Goal: Information Seeking & Learning: Learn about a topic

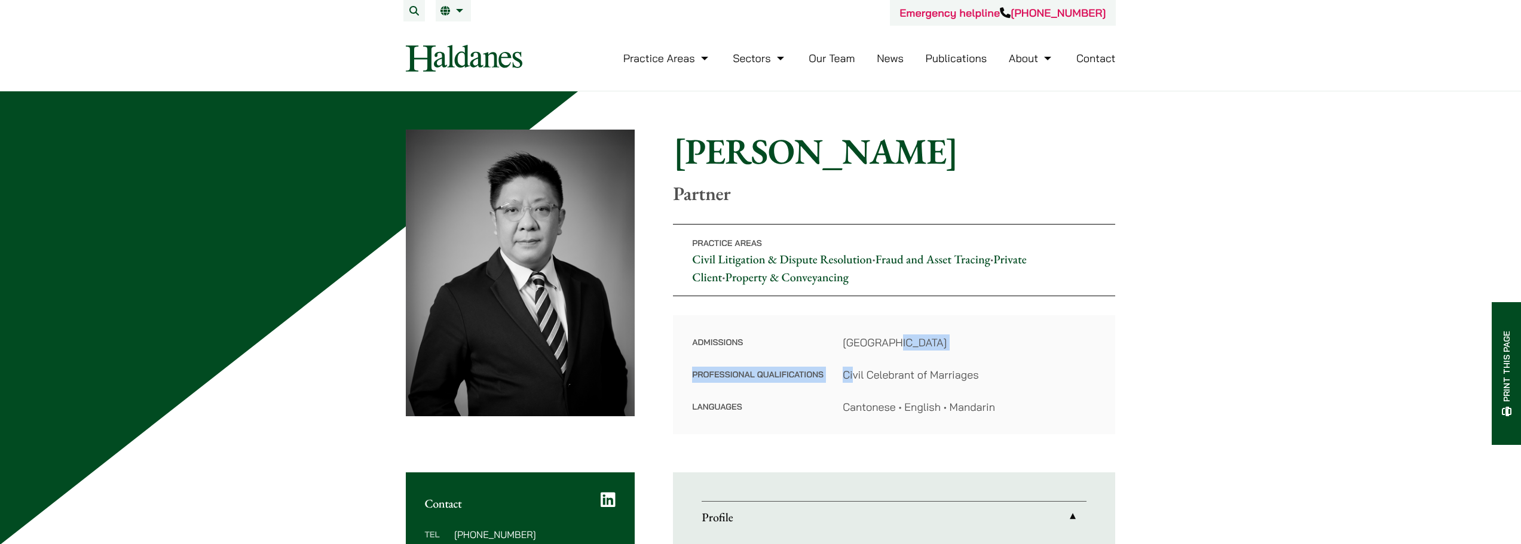
drag, startPoint x: 855, startPoint y: 375, endPoint x: 1007, endPoint y: 350, distance: 154.5
click at [1007, 350] on dl "Admissions [GEOGRAPHIC_DATA] Professional Qualifications Civil Celebrant of Mar…" at bounding box center [894, 375] width 404 height 81
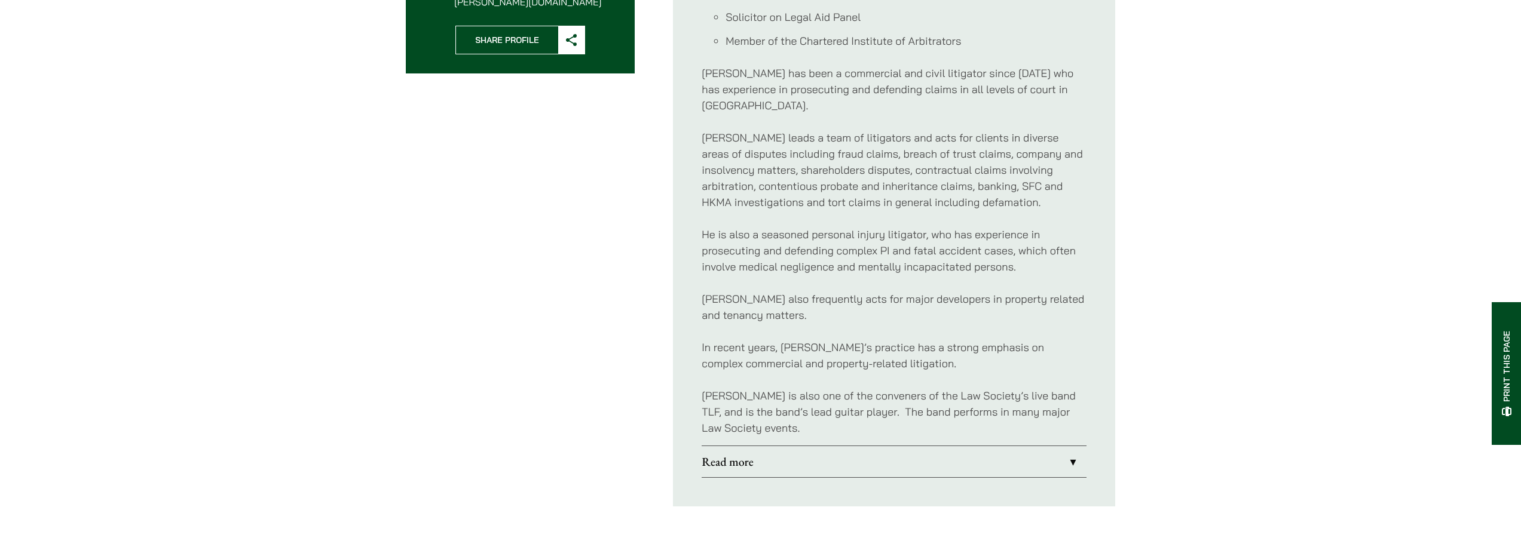
scroll to position [591, 0]
click at [916, 170] on p "[PERSON_NAME] leads a team of litigators and acts for clients in diverse areas …" at bounding box center [894, 169] width 385 height 81
click at [849, 143] on p "[PERSON_NAME] leads a team of litigators and acts for clients in diverse areas …" at bounding box center [894, 169] width 385 height 81
click at [982, 170] on p "[PERSON_NAME] leads a team of litigators and acts for clients in diverse areas …" at bounding box center [894, 169] width 385 height 81
drag, startPoint x: 967, startPoint y: 170, endPoint x: 985, endPoint y: 167, distance: 18.2
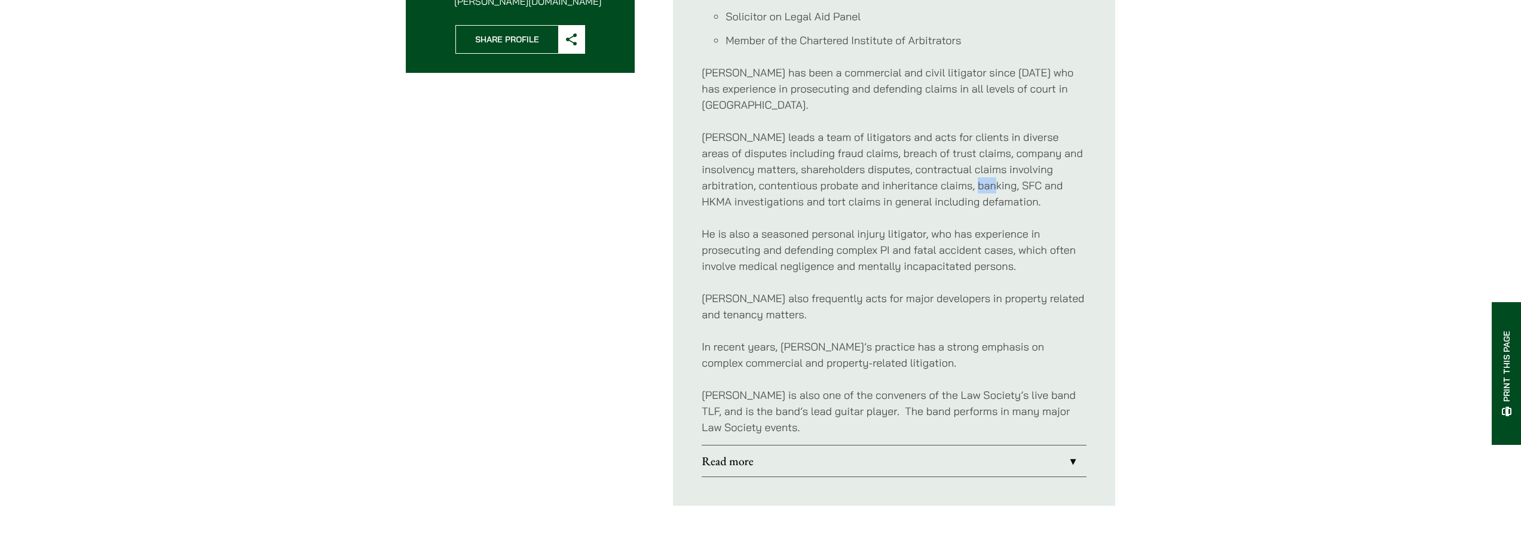
click at [985, 167] on p "[PERSON_NAME] leads a team of litigators and acts for clients in diverse areas …" at bounding box center [894, 169] width 385 height 81
drag, startPoint x: 1011, startPoint y: 174, endPoint x: 1037, endPoint y: 174, distance: 25.7
click at [1037, 174] on p "[PERSON_NAME] leads a team of litigators and acts for clients in diverse areas …" at bounding box center [894, 169] width 385 height 81
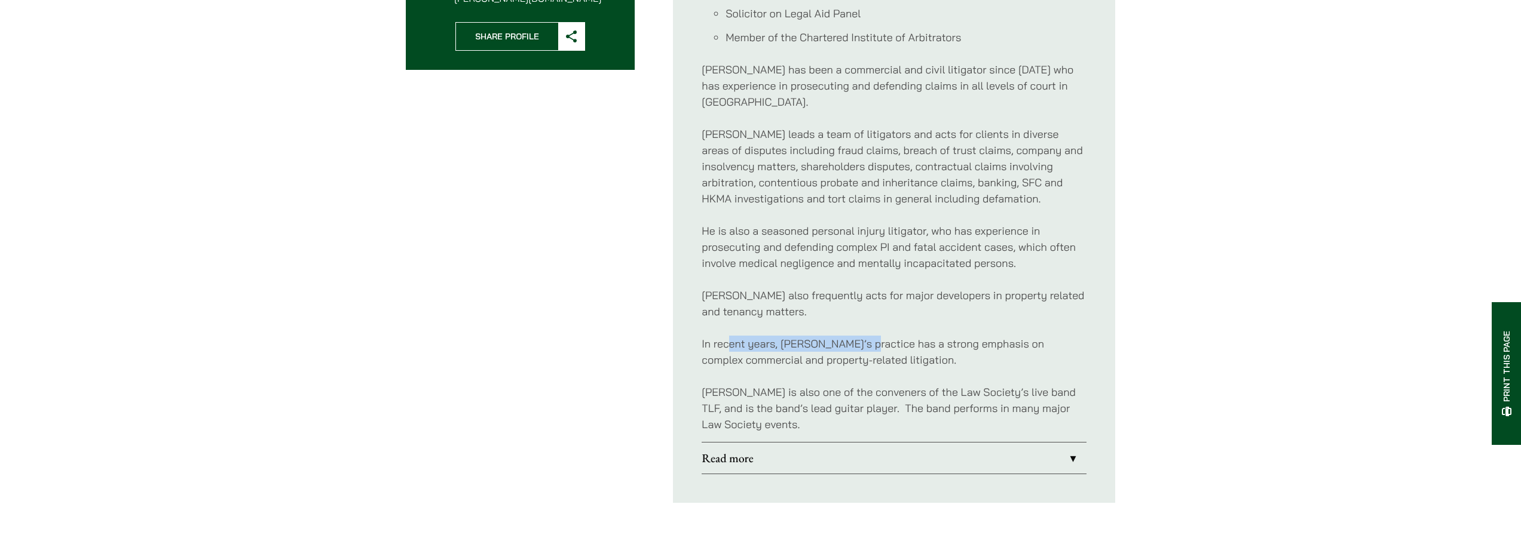
drag, startPoint x: 729, startPoint y: 330, endPoint x: 864, endPoint y: 330, distance: 135.0
click at [864, 336] on p "In recent years, [PERSON_NAME]’s practice has a strong emphasis on complex comm…" at bounding box center [894, 352] width 385 height 32
drag, startPoint x: 762, startPoint y: 379, endPoint x: 897, endPoint y: 380, distance: 135.0
click at [897, 384] on p "[PERSON_NAME] is also one of the conveners of the Law Society’s live band TLF, …" at bounding box center [894, 408] width 385 height 48
click at [886, 384] on p "[PERSON_NAME] is also one of the conveners of the Law Society’s live band TLF, …" at bounding box center [894, 408] width 385 height 48
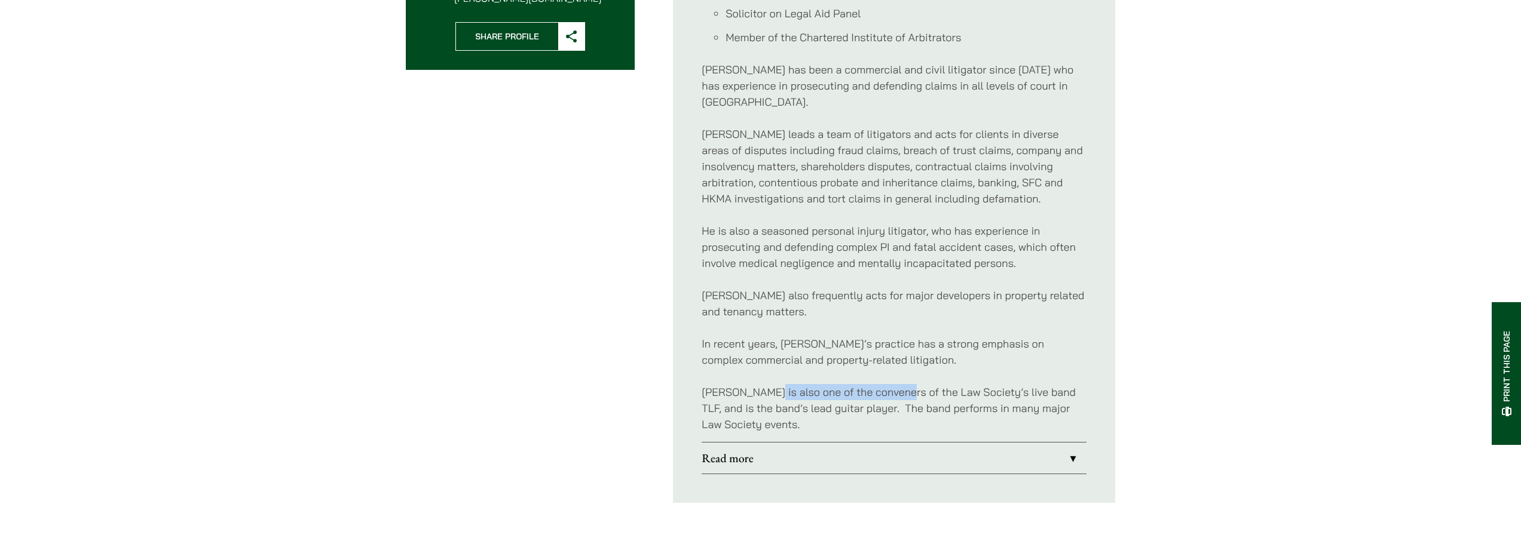
click at [812, 384] on p "[PERSON_NAME] is also one of the conveners of the Law Society’s live band TLF, …" at bounding box center [894, 408] width 385 height 48
click at [868, 384] on p "[PERSON_NAME] is also one of the conveners of the Law Society’s live band TLF, …" at bounding box center [894, 408] width 385 height 48
click at [1004, 446] on link "Read more" at bounding box center [894, 458] width 385 height 31
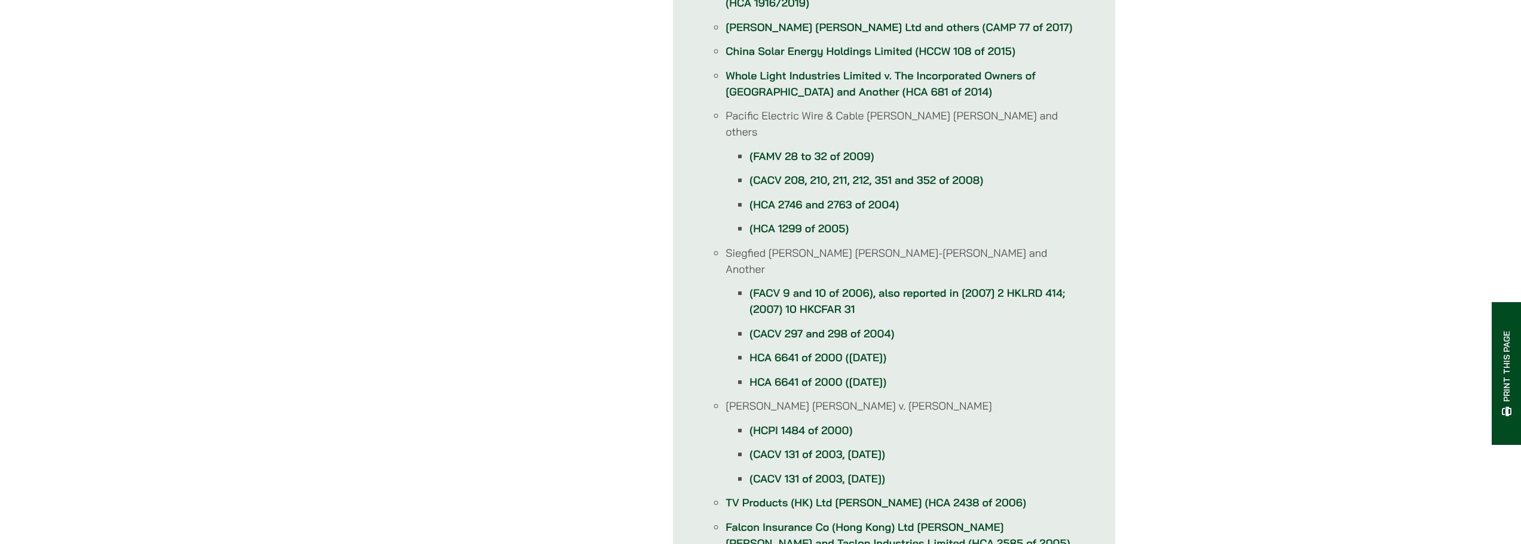
scroll to position [795, 0]
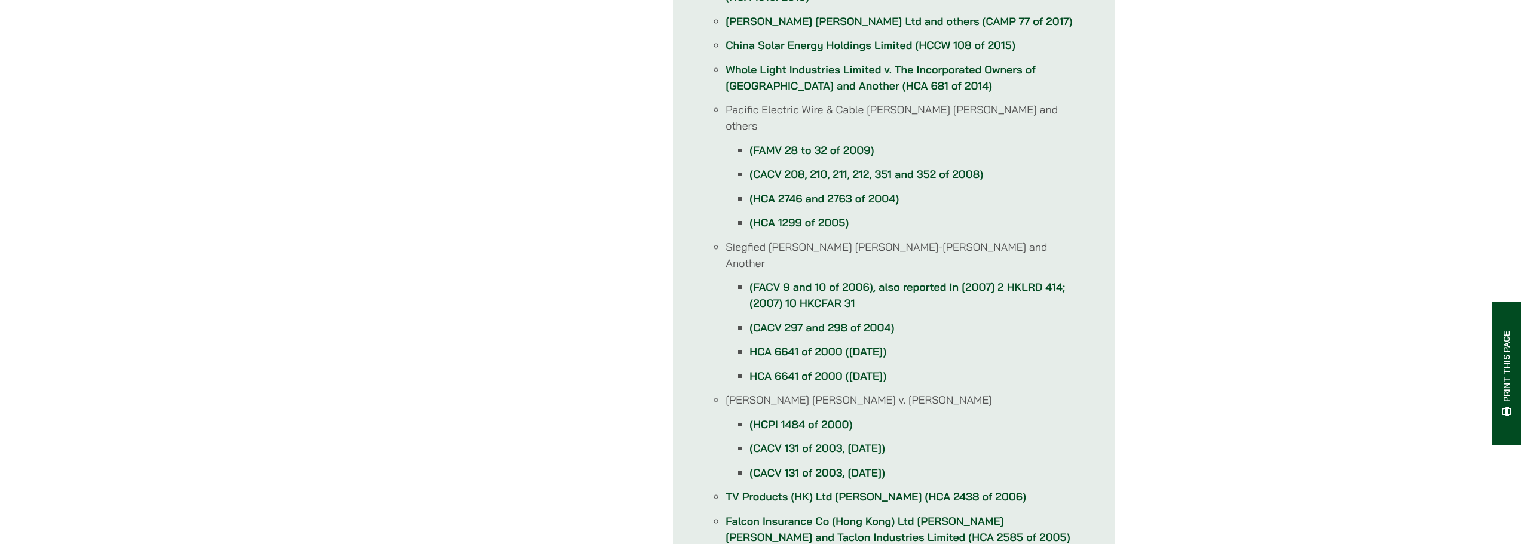
drag, startPoint x: 1518, startPoint y: 179, endPoint x: 1512, endPoint y: 215, distance: 36.9
click at [1512, 215] on div "Home » Lawyers » [PERSON_NAME] [PERSON_NAME] Partner Practice Areas Civil Litig…" at bounding box center [760, 486] width 1521 height 2381
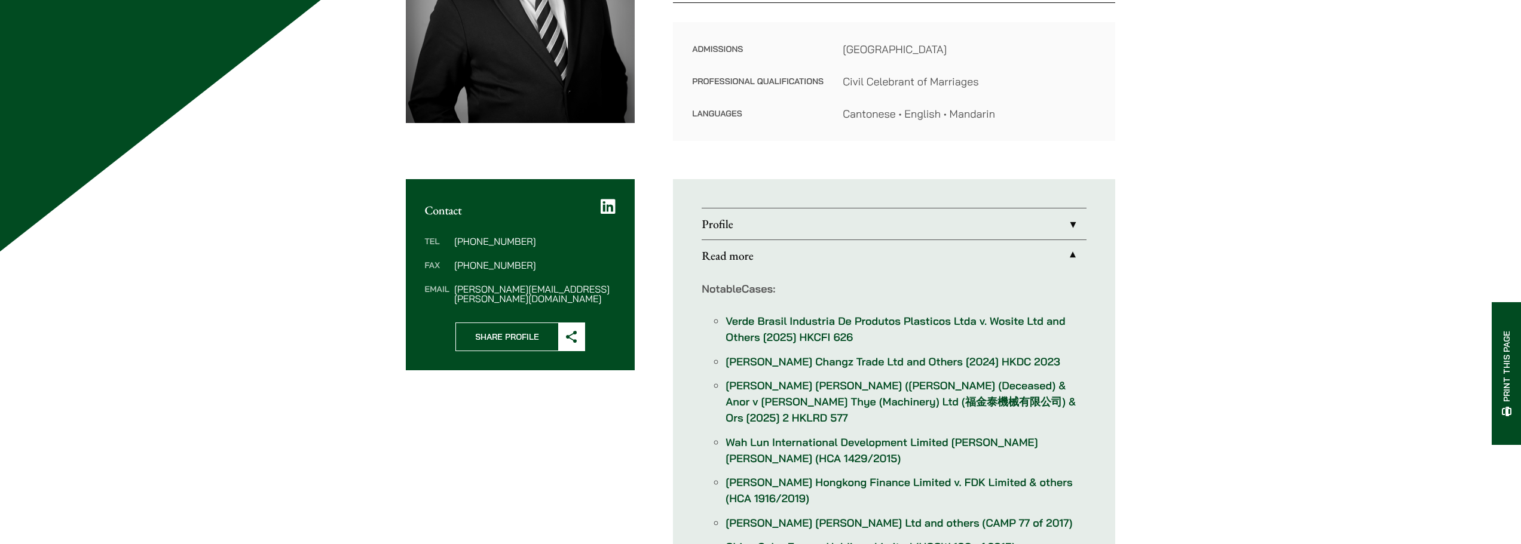
scroll to position [94, 0]
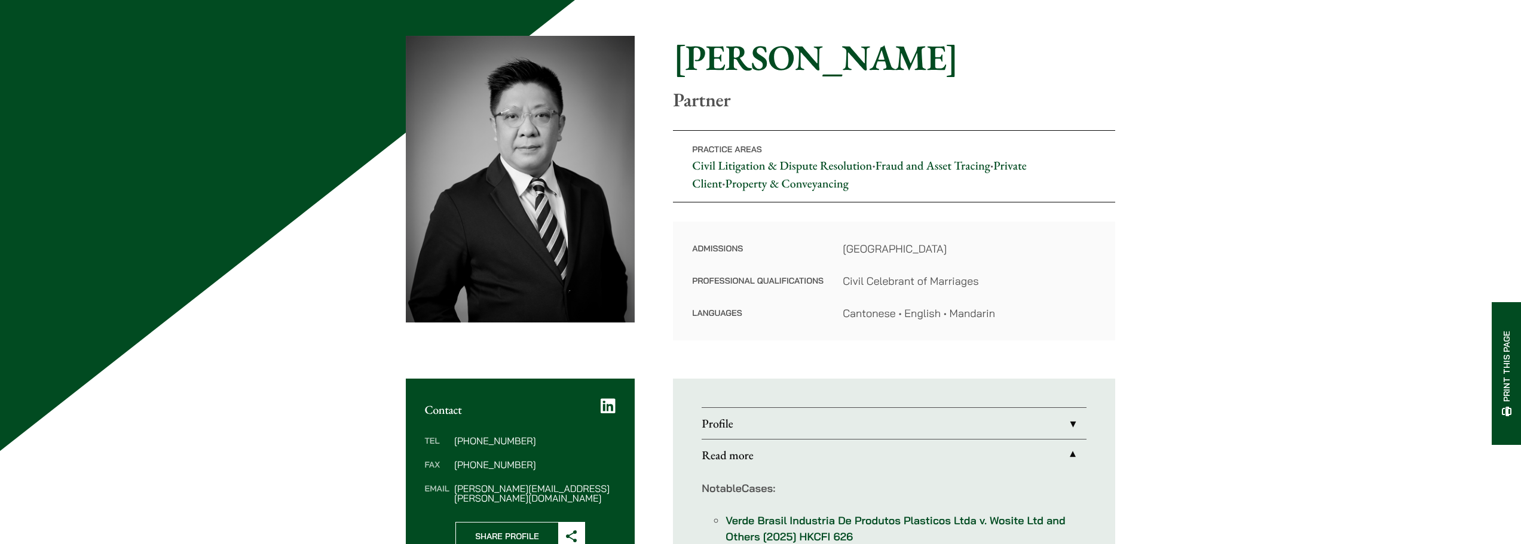
click at [961, 422] on link "Profile" at bounding box center [894, 423] width 385 height 31
